Goal: Use online tool/utility: Utilize a website feature to perform a specific function

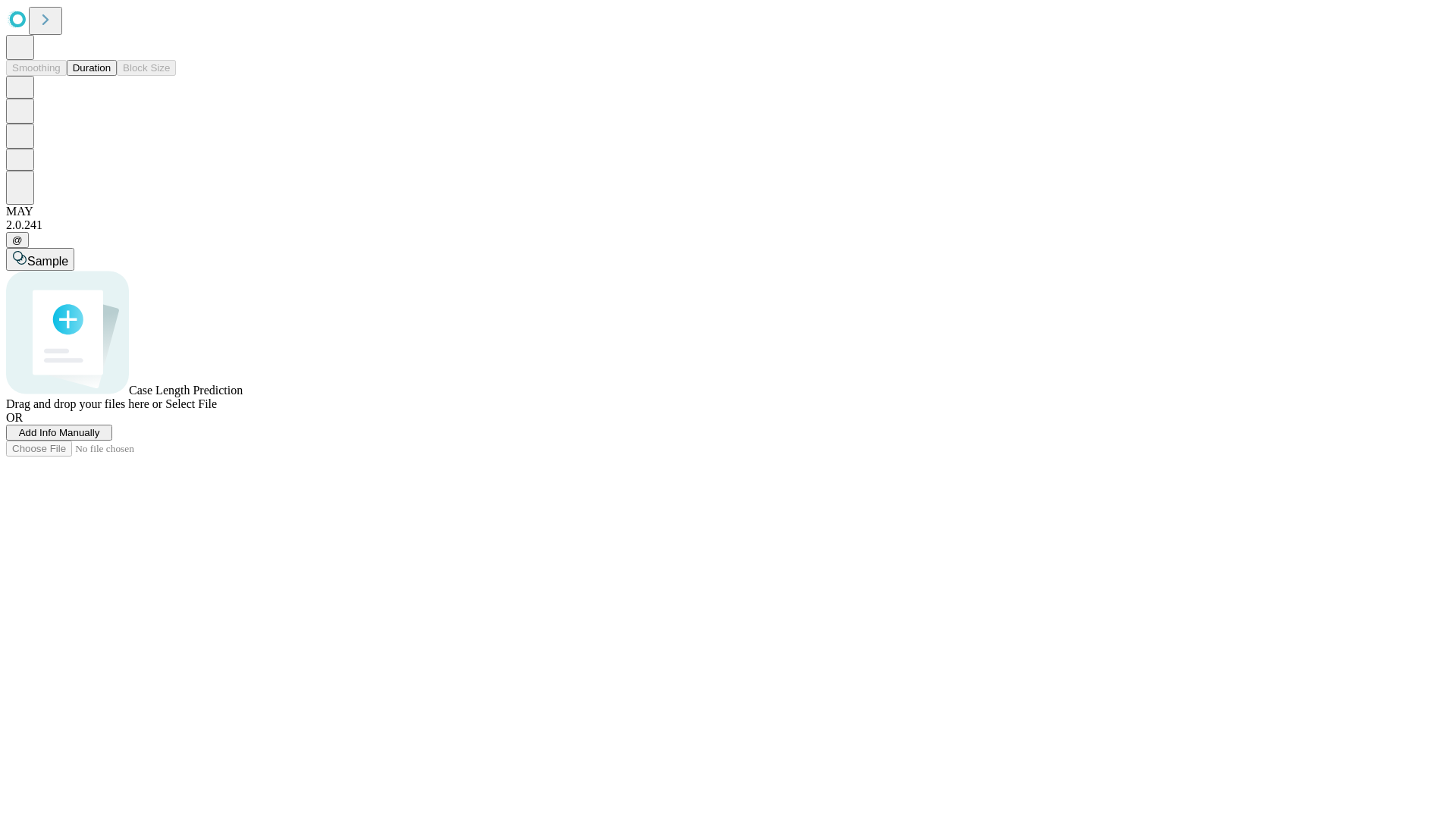
click at [100, 438] on span "Add Info Manually" at bounding box center [59, 432] width 81 height 12
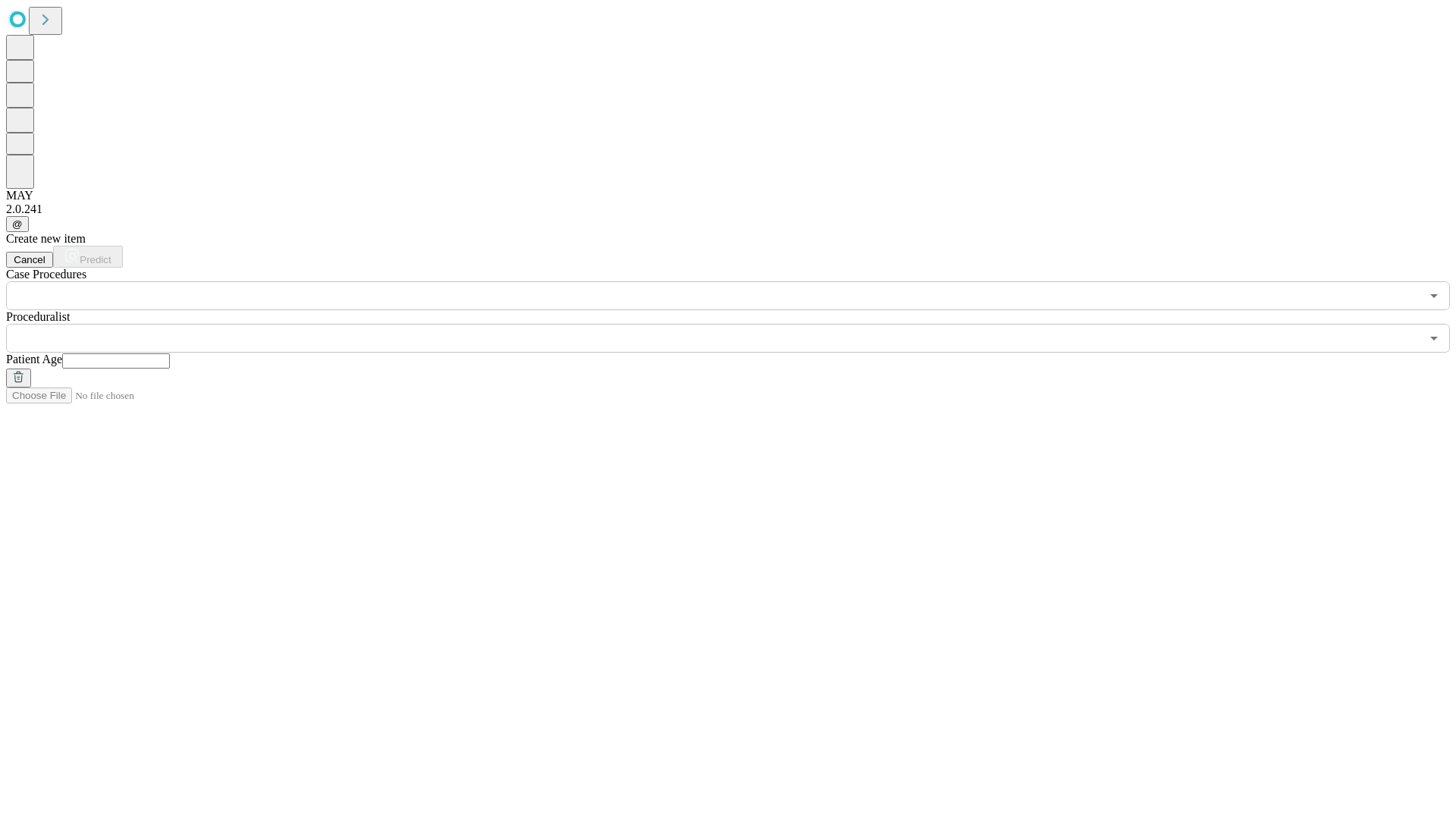
click at [170, 354] on input "text" at bounding box center [116, 361] width 108 height 15
type input "***"
click at [739, 324] on input "text" at bounding box center [713, 338] width 1414 height 29
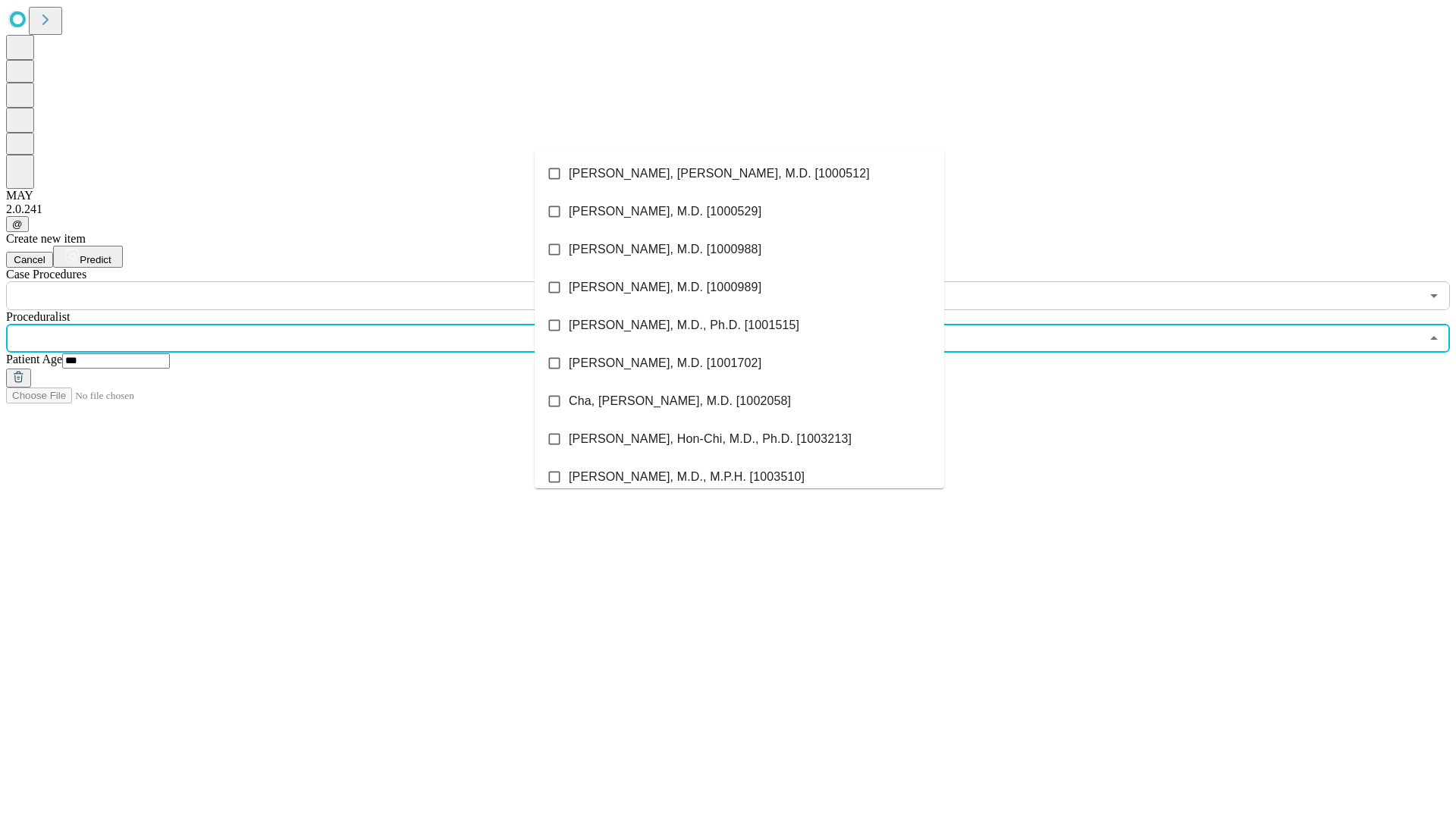
click at [740, 174] on li "[PERSON_NAME], [PERSON_NAME], M.D. [1000512]" at bounding box center [739, 174] width 409 height 38
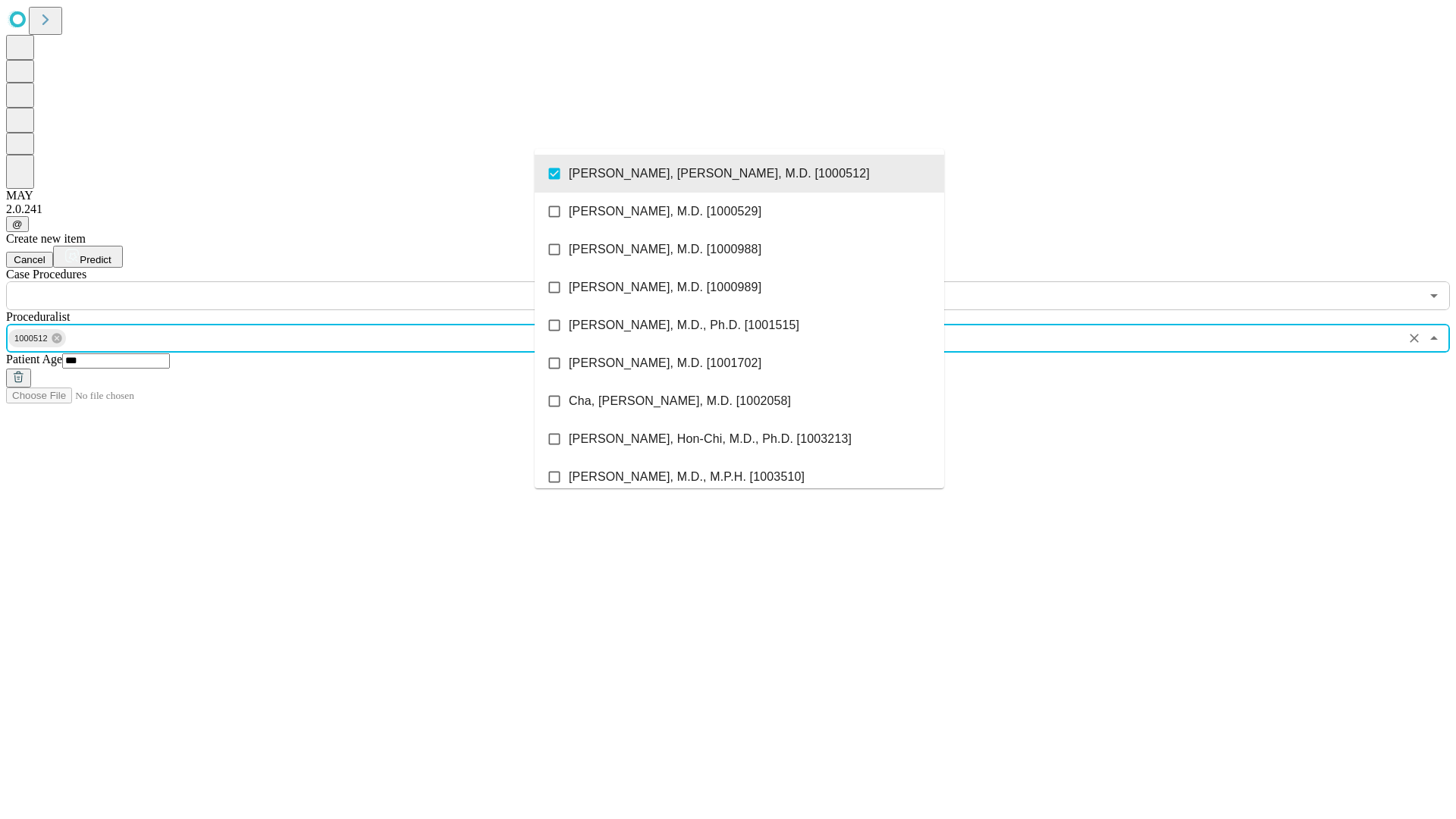
click at [319, 282] on input "text" at bounding box center [713, 296] width 1414 height 29
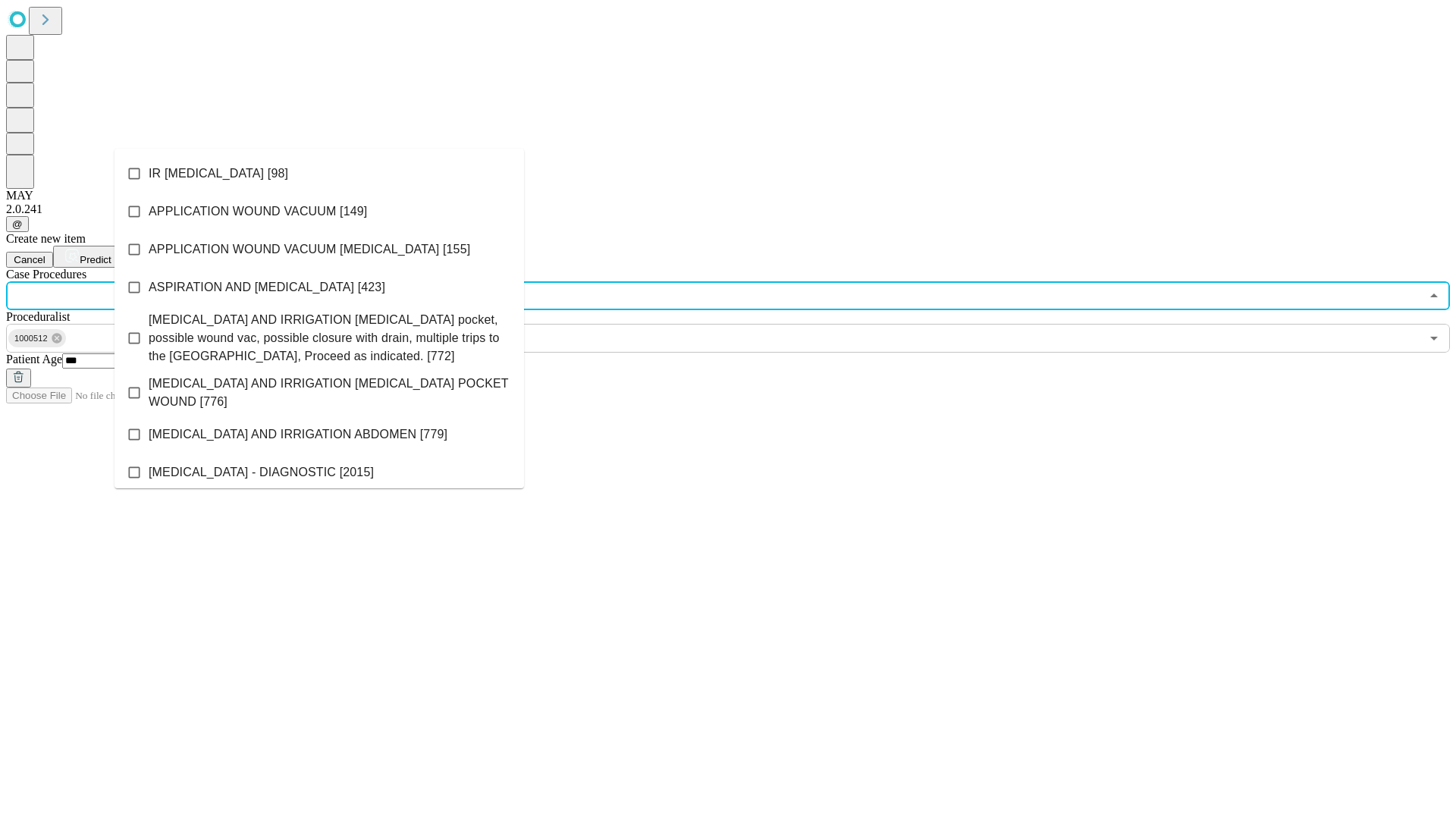
click at [319, 174] on li "IR [MEDICAL_DATA] [98]" at bounding box center [319, 174] width 409 height 38
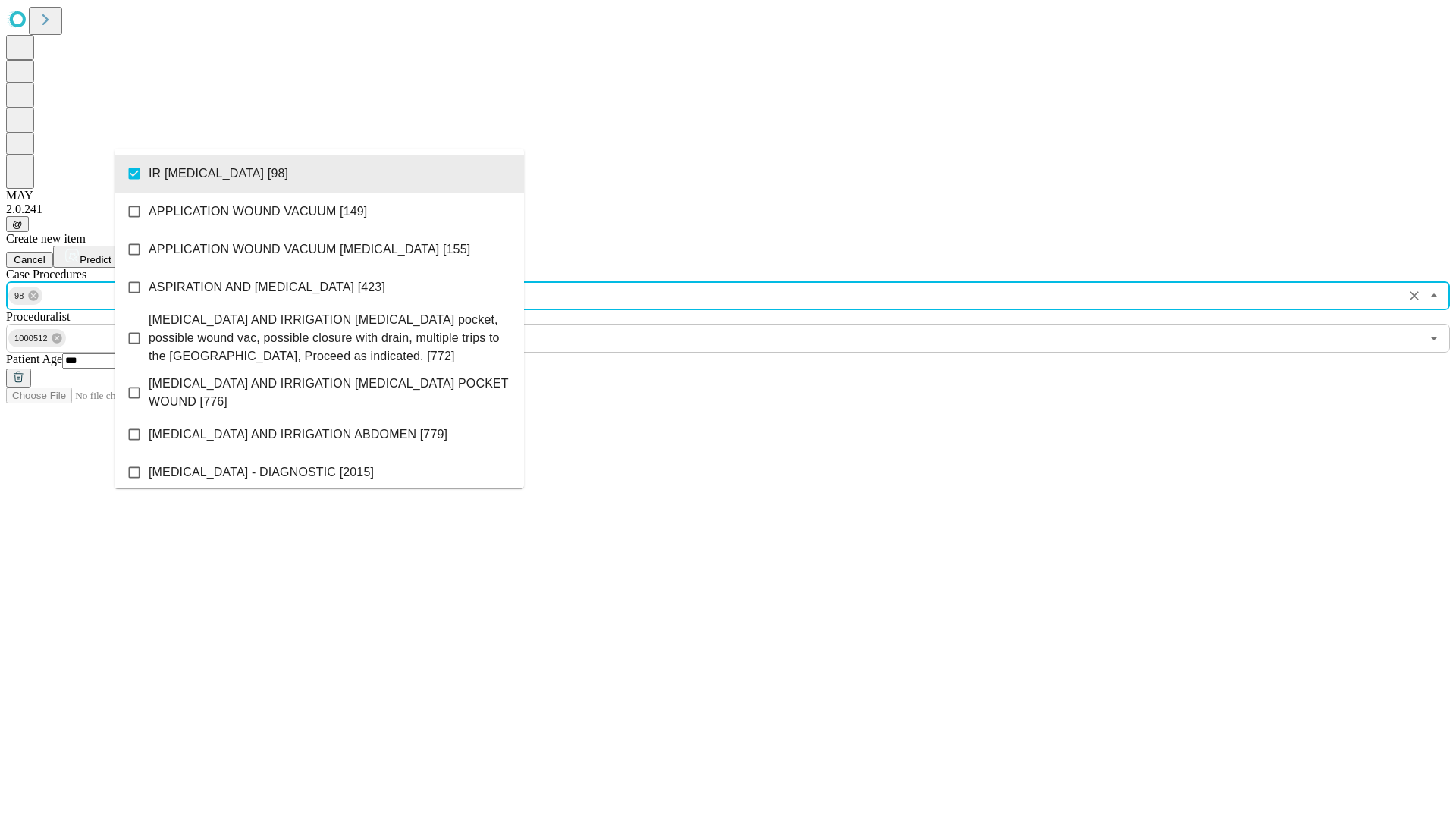
click at [111, 254] on span "Predict" at bounding box center [94, 259] width 31 height 12
